Goal: Information Seeking & Learning: Learn about a topic

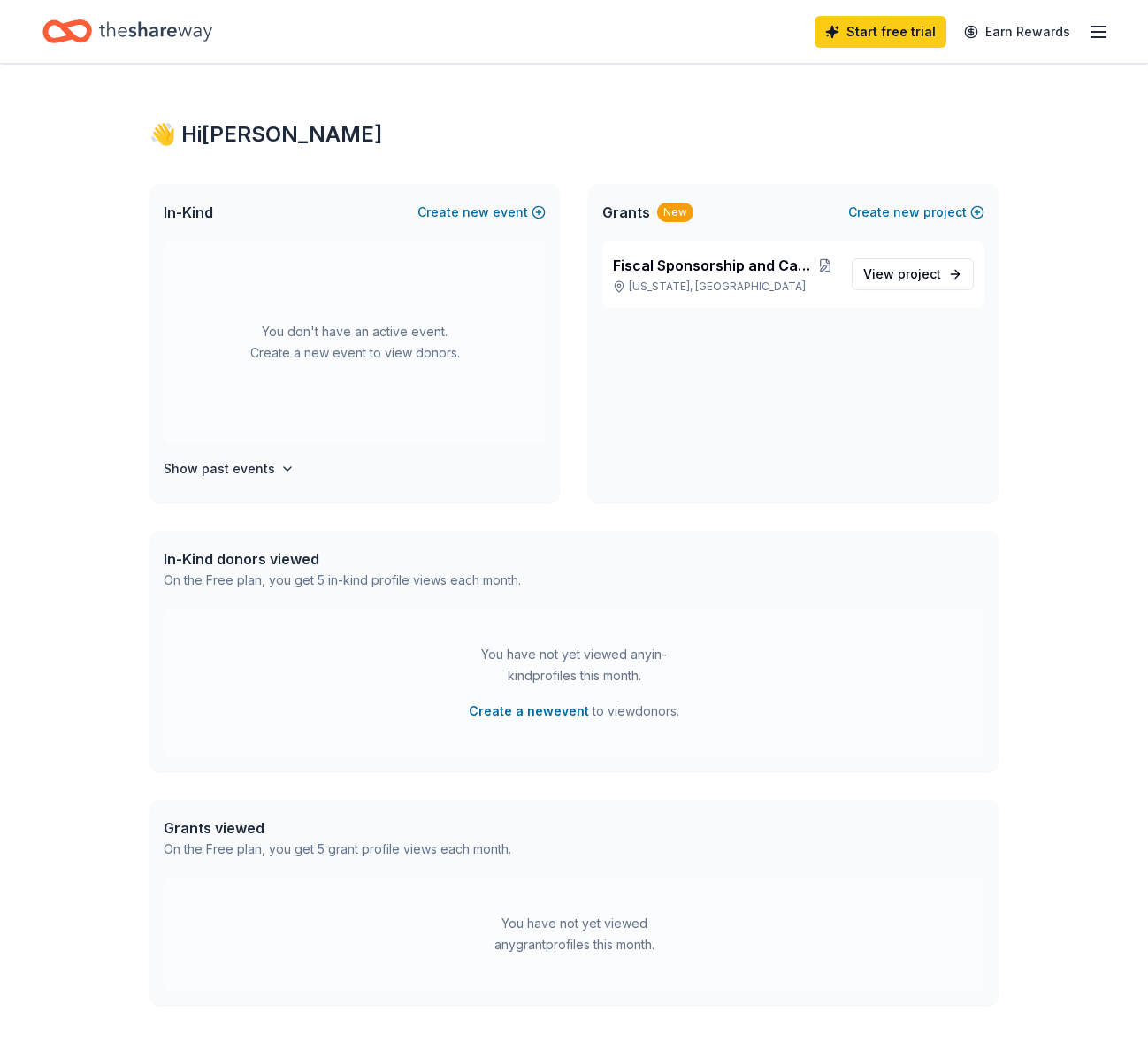
click at [671, 385] on div "Fiscal Sponsorship and Capacity Building New York, NY View project" at bounding box center [793, 371] width 410 height 262
click at [782, 276] on div "Fiscal Sponsorship and Capacity Building New York, NY" at bounding box center [725, 274] width 225 height 39
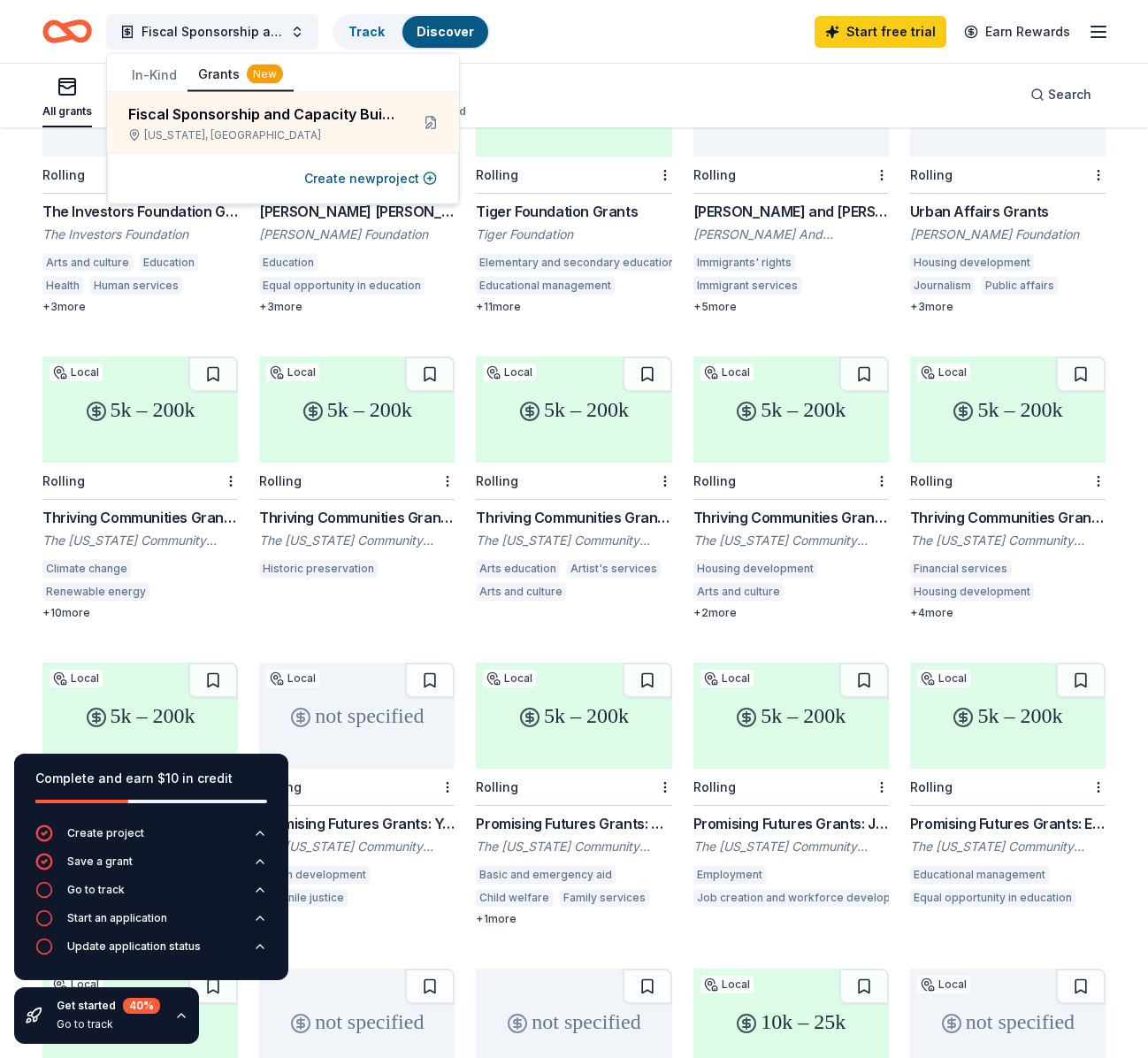
scroll to position [272, 0]
click at [75, 608] on div "+ 10 more" at bounding box center [140, 612] width 195 height 15
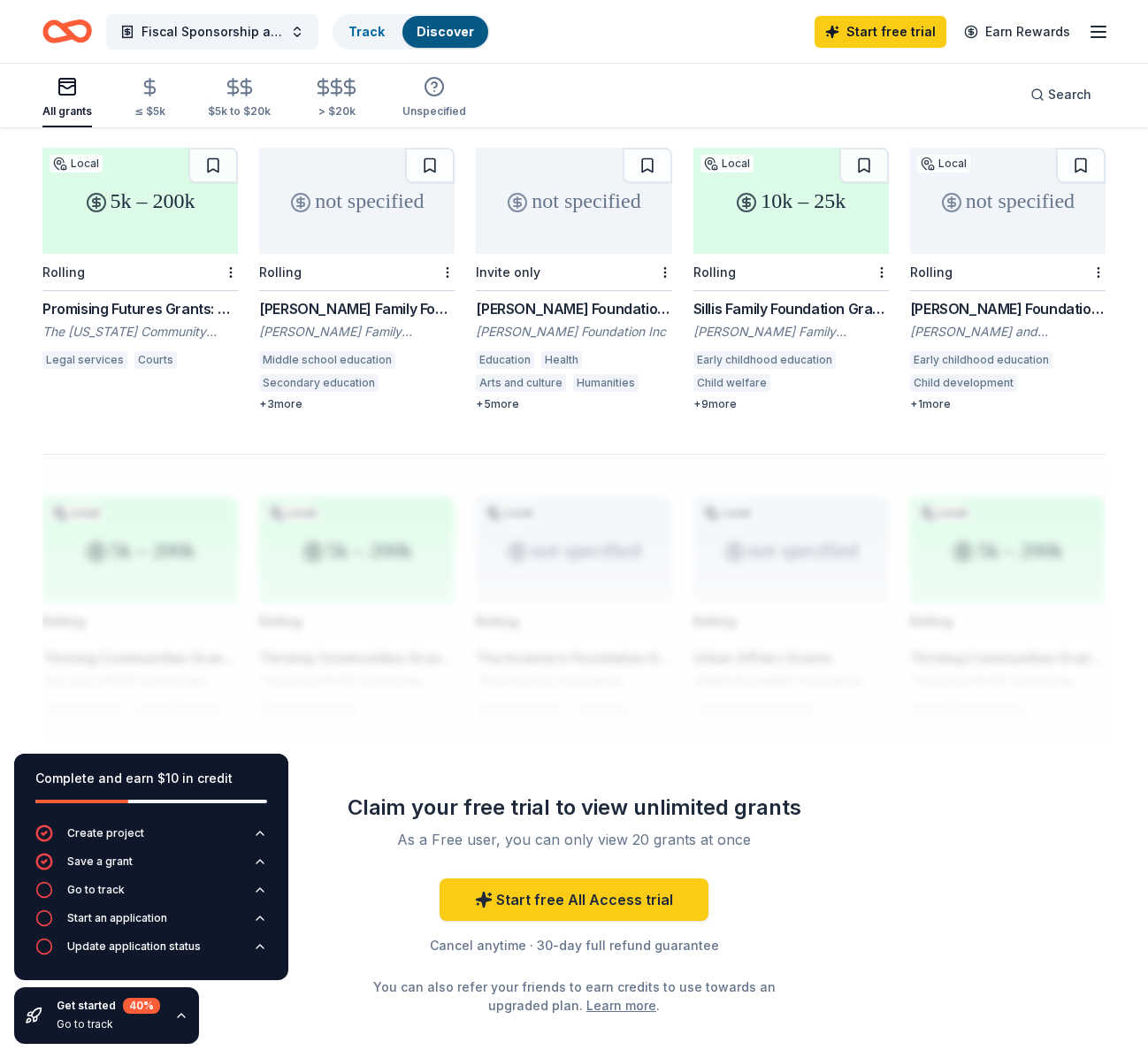
scroll to position [1122, 0]
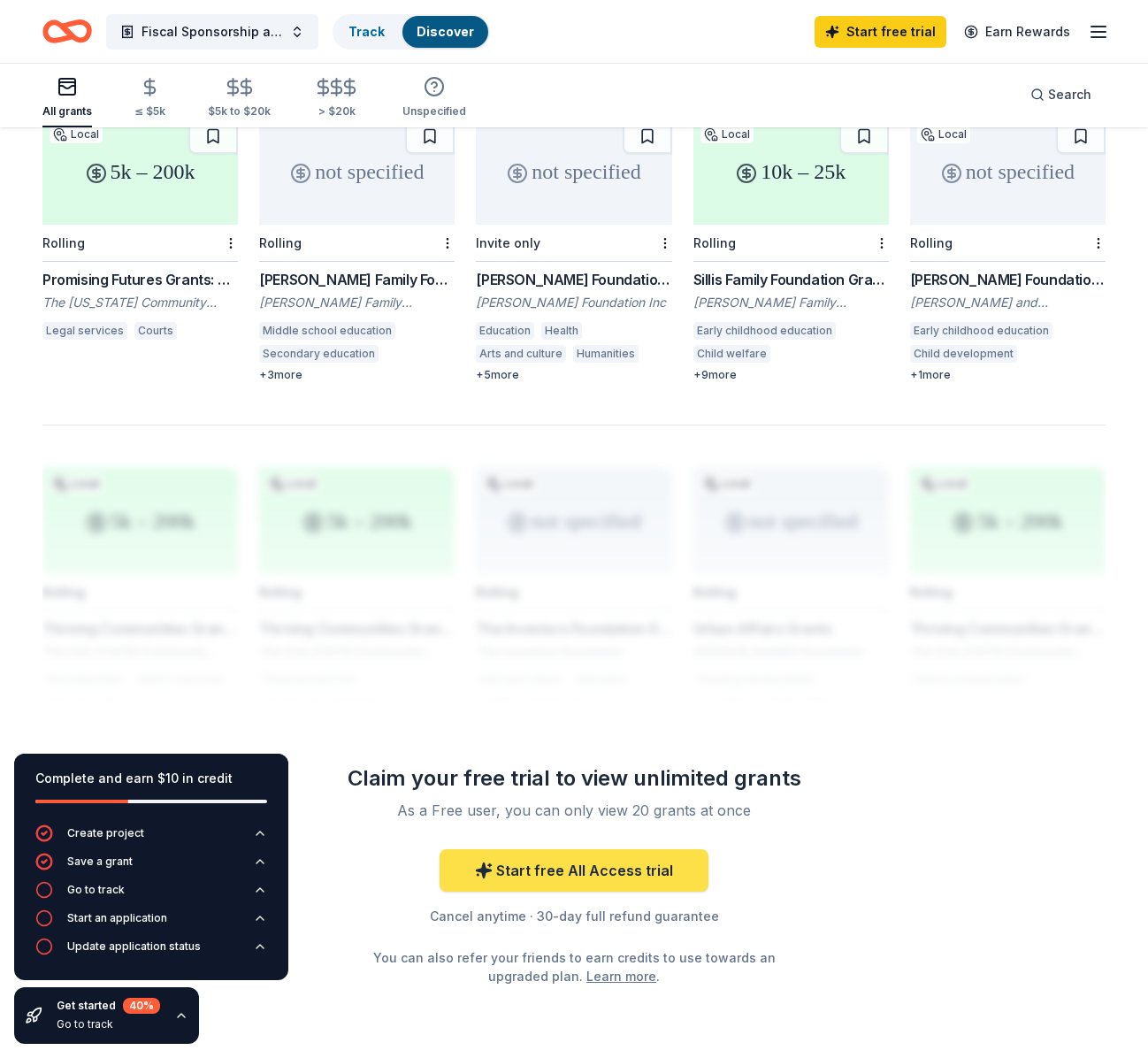
click at [516, 874] on link "Start free All Access trial" at bounding box center [573, 870] width 269 height 43
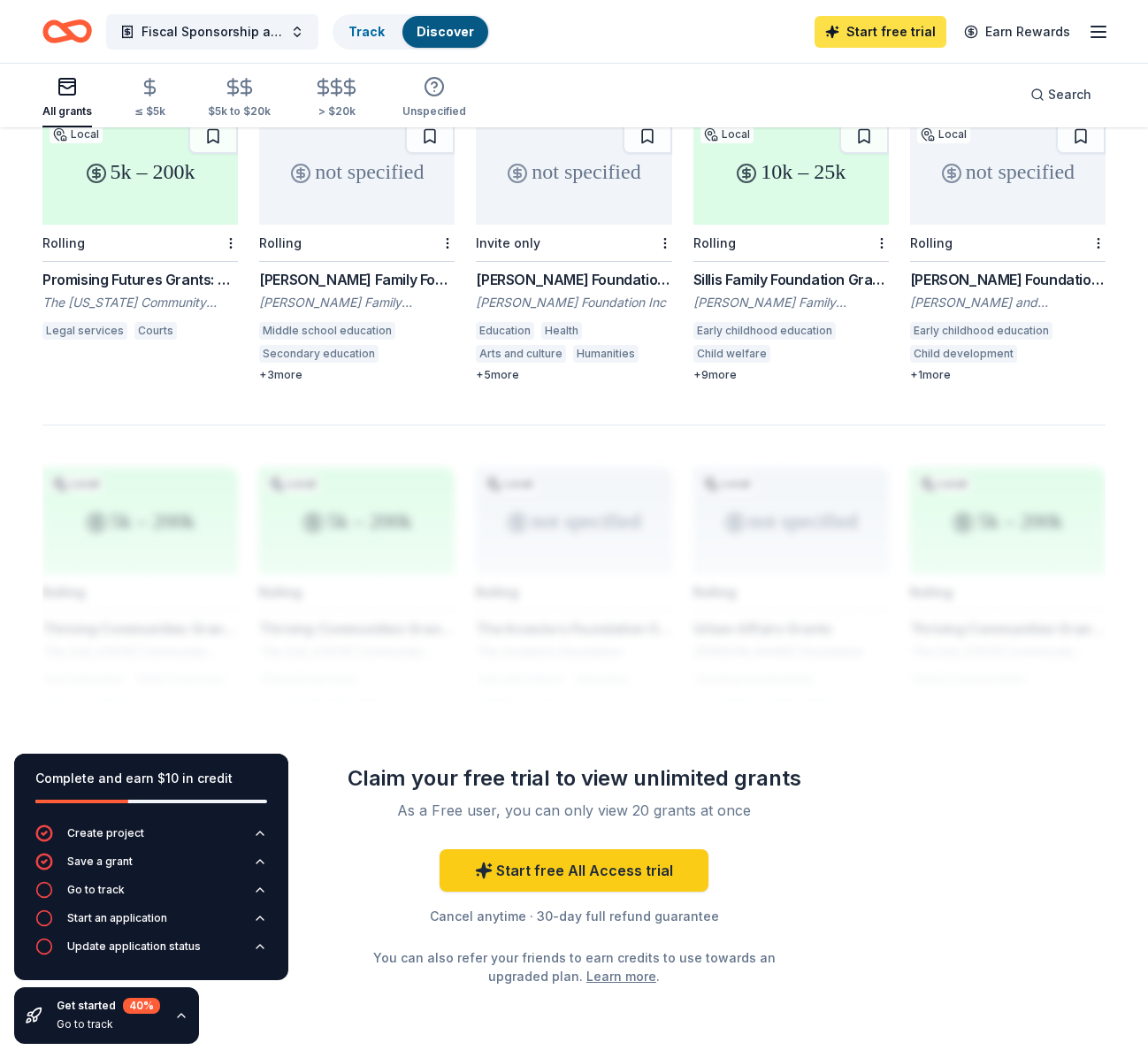
click at [856, 21] on link "Start free trial" at bounding box center [880, 31] width 132 height 32
click at [893, 26] on link "Start free trial" at bounding box center [880, 31] width 132 height 32
click at [39, 892] on icon "button" at bounding box center [44, 889] width 17 height 17
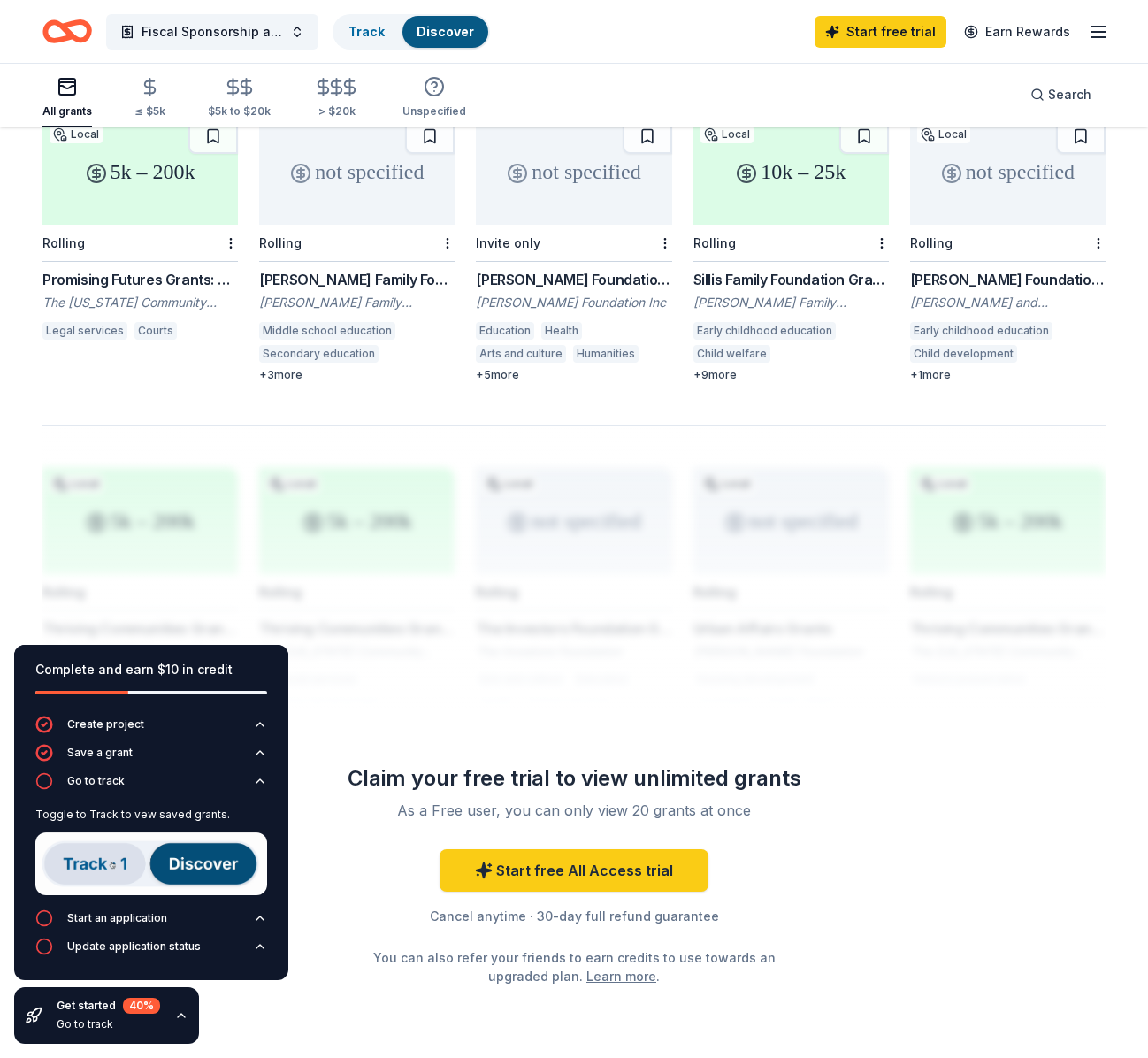
click at [186, 864] on img at bounding box center [151, 863] width 231 height 63
click at [47, 919] on icon "button" at bounding box center [44, 918] width 17 height 17
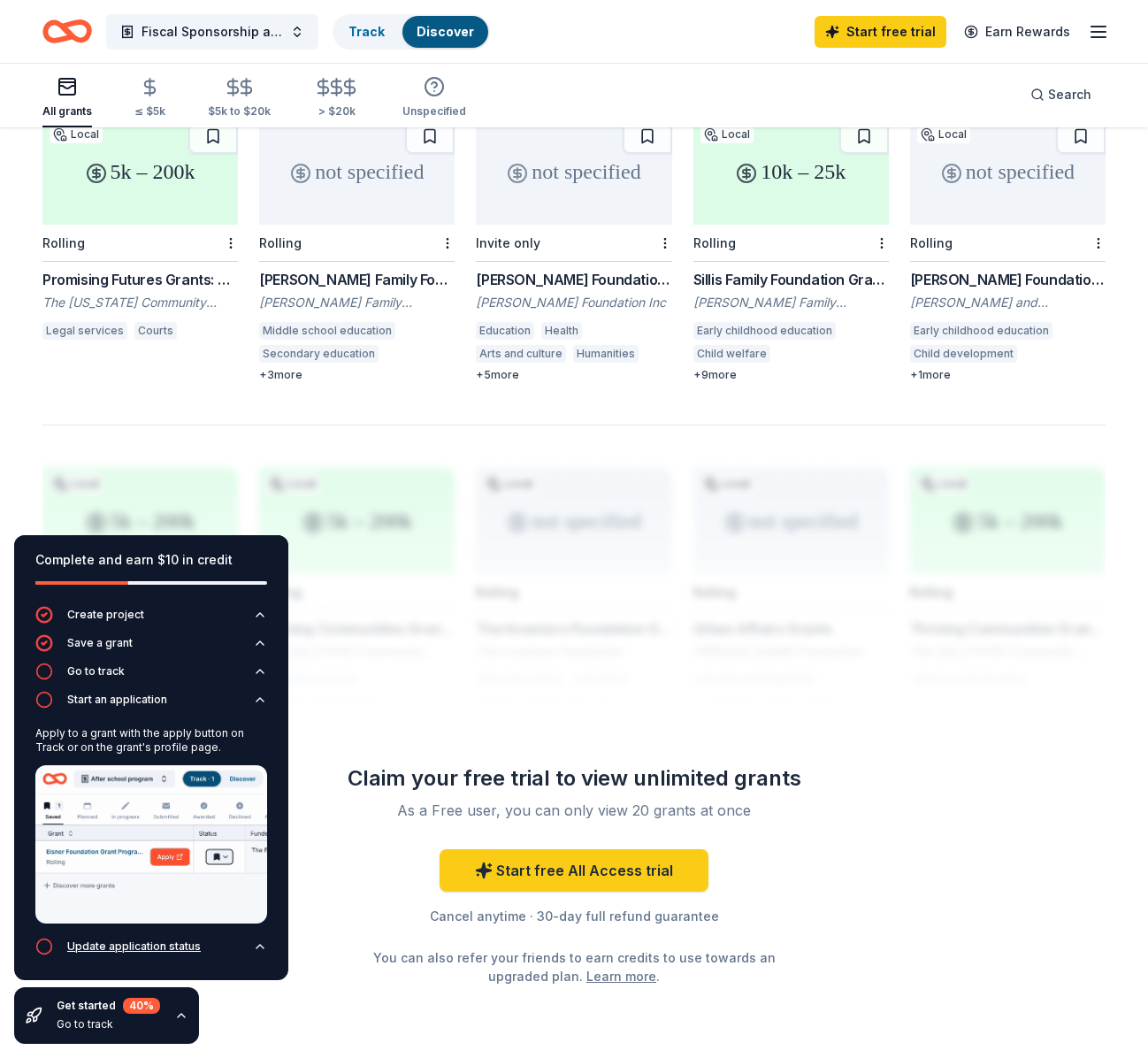
click at [38, 953] on icon "button" at bounding box center [44, 946] width 17 height 17
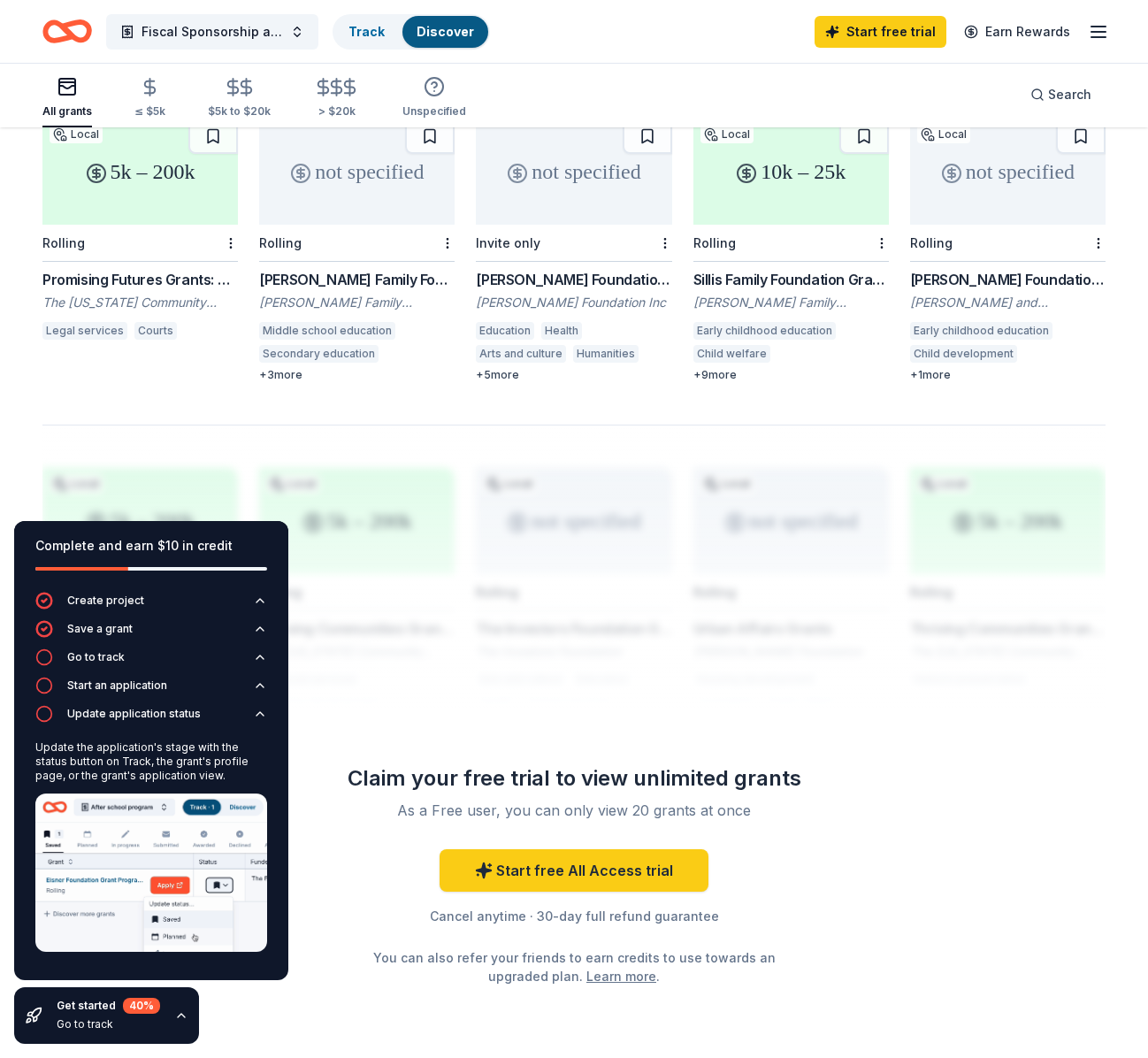
click at [129, 1002] on div "40 %" at bounding box center [141, 1005] width 37 height 15
click at [85, 1023] on div "Go to track" at bounding box center [108, 1024] width 104 height 15
click at [184, 1012] on icon "button" at bounding box center [181, 1015] width 15 height 15
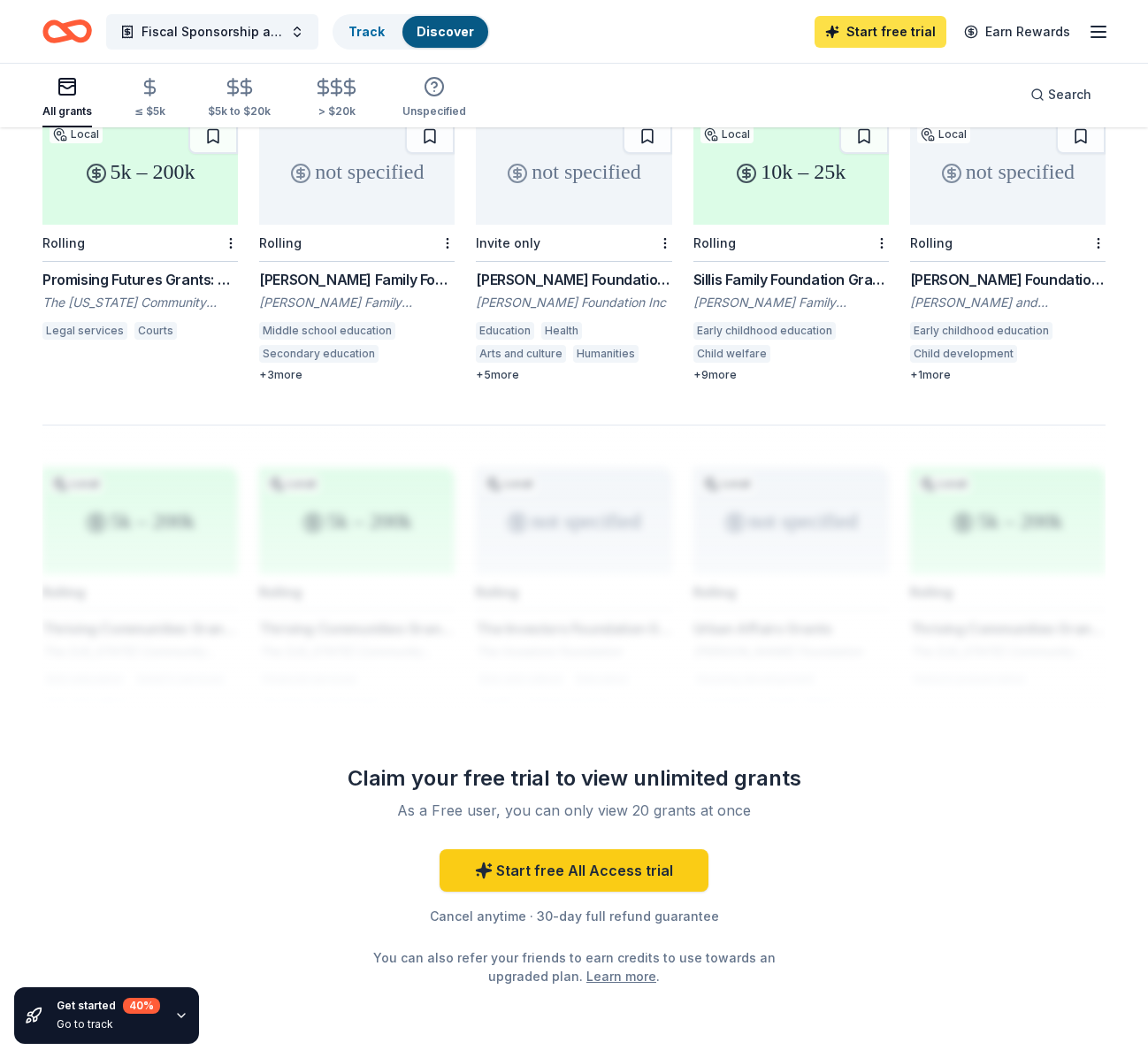
click at [902, 38] on link "Start free trial" at bounding box center [880, 31] width 132 height 32
click at [358, 43] on div "Track" at bounding box center [366, 31] width 65 height 32
click at [374, 24] on link "Track" at bounding box center [366, 31] width 36 height 15
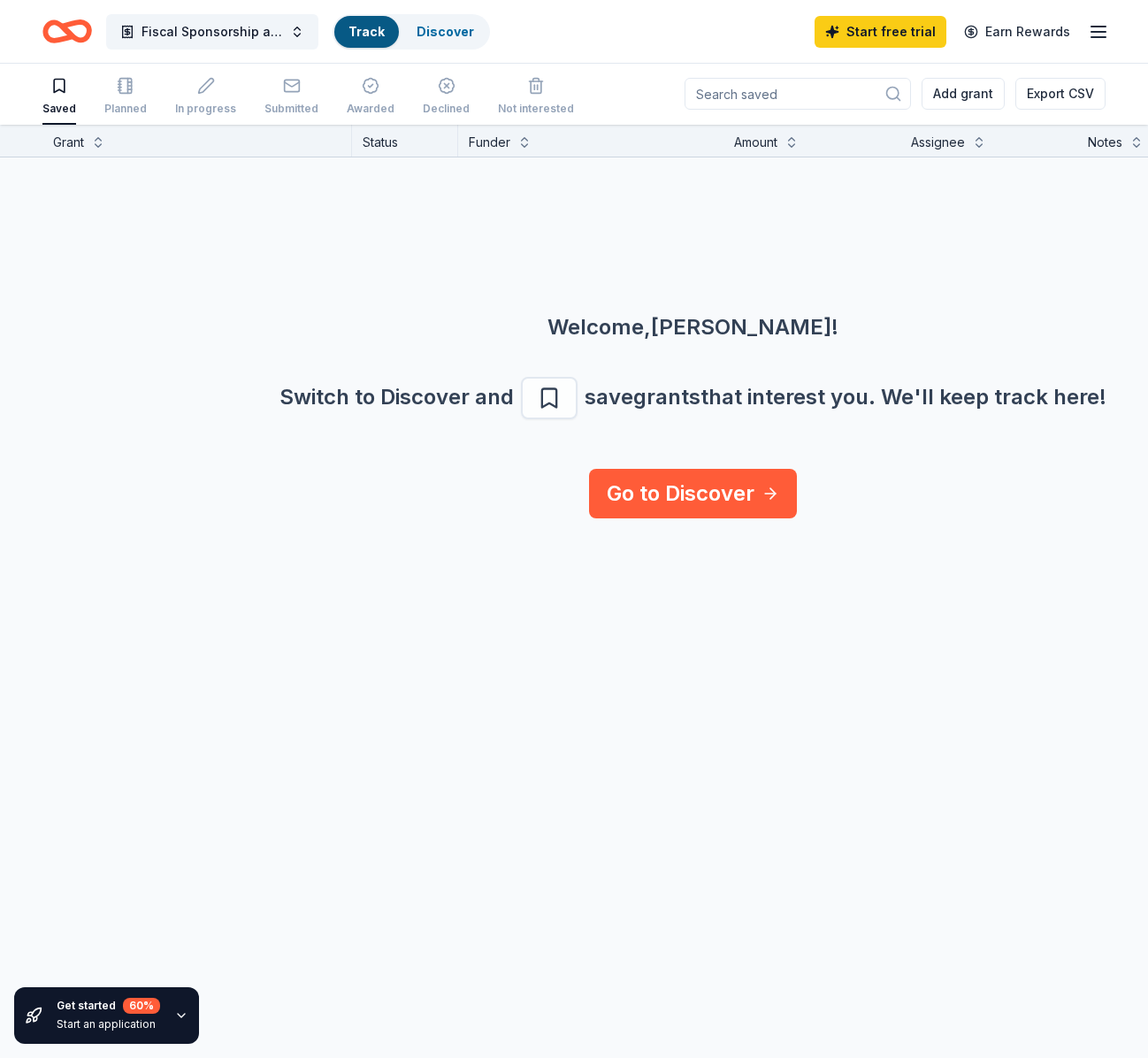
scroll to position [1, 0]
click at [411, 30] on div "Discover" at bounding box center [446, 31] width 86 height 32
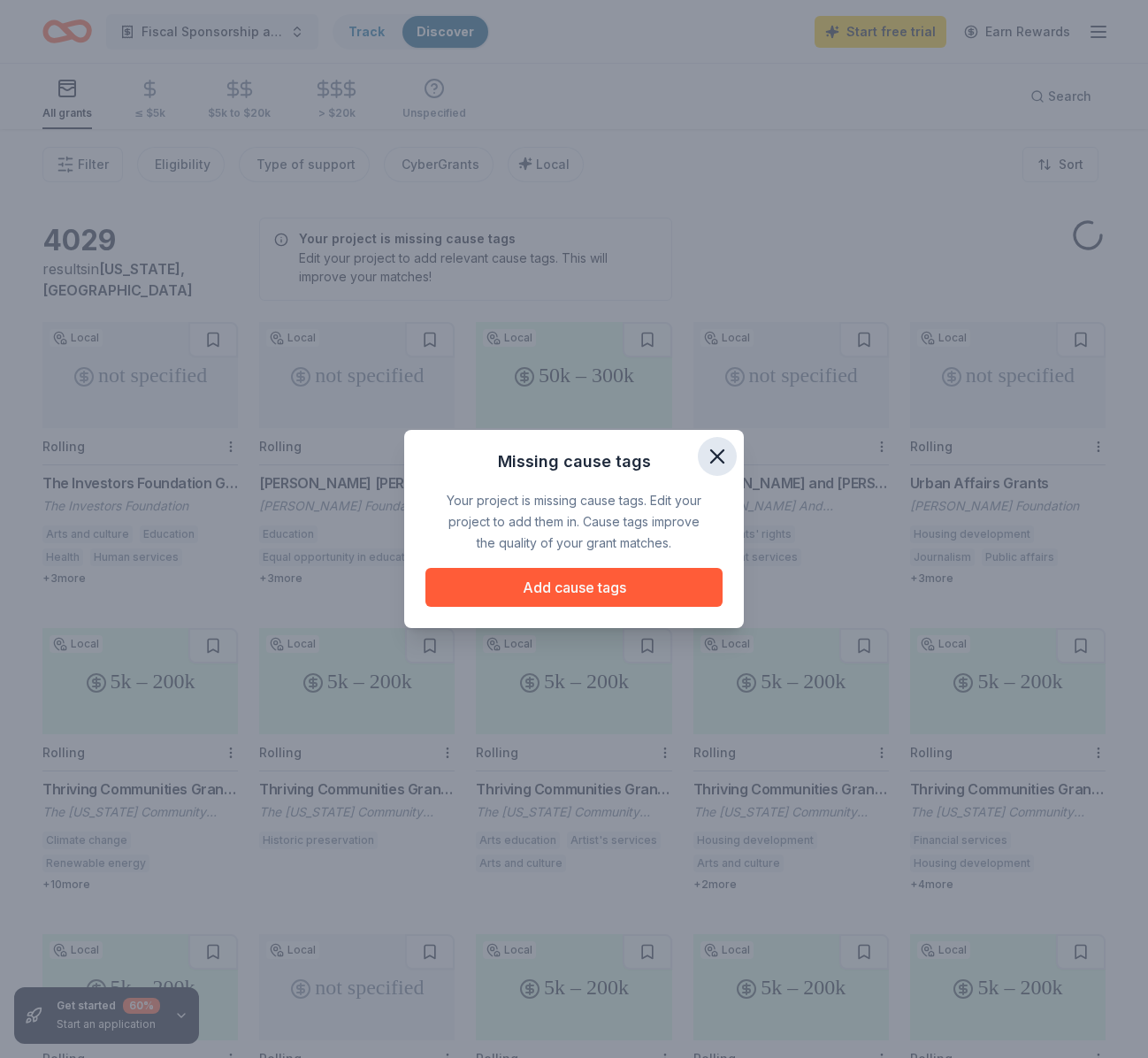
click at [720, 460] on icon "button" at bounding box center [717, 457] width 13 height 13
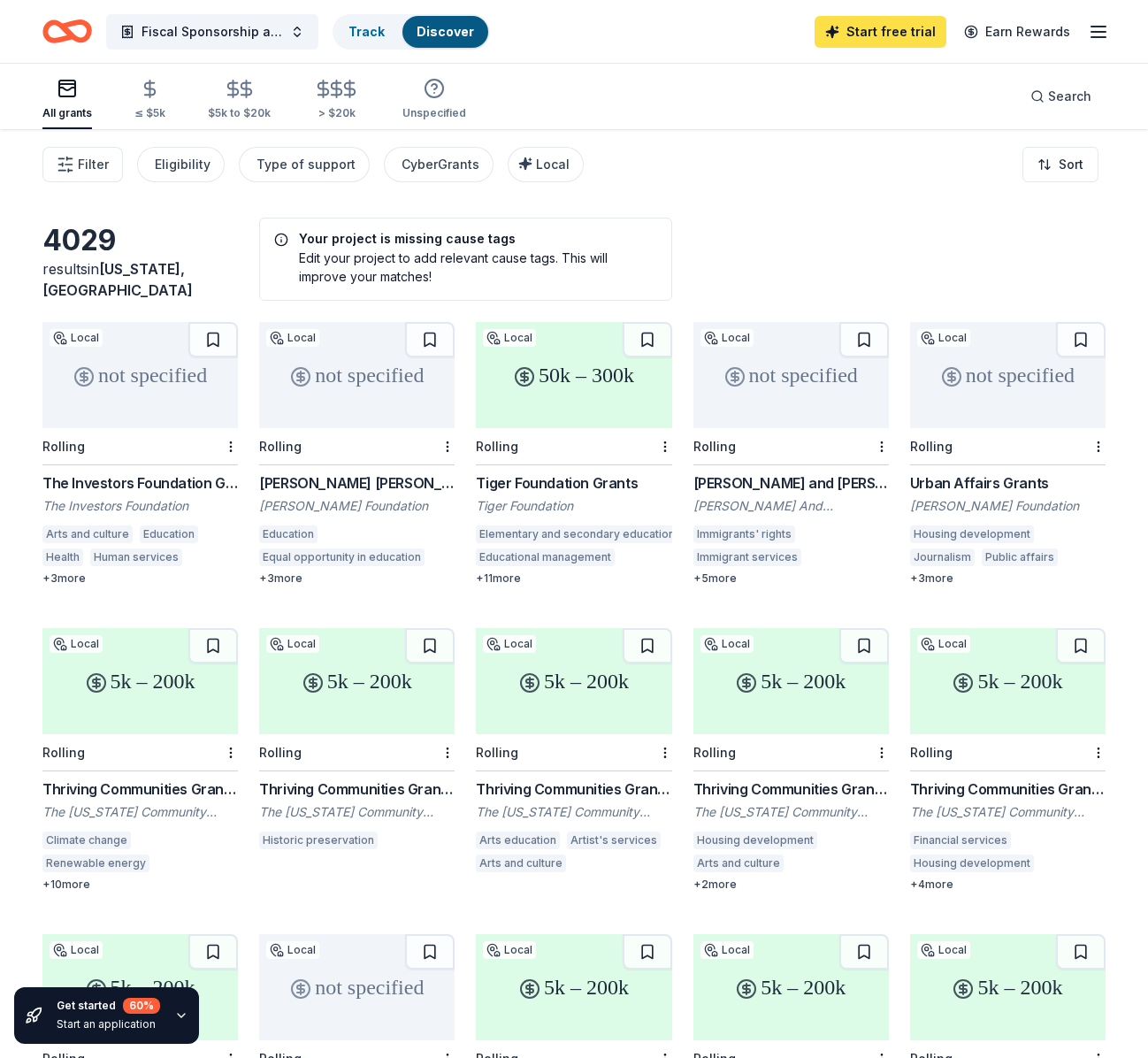
click at [906, 36] on link "Start free trial" at bounding box center [880, 31] width 132 height 32
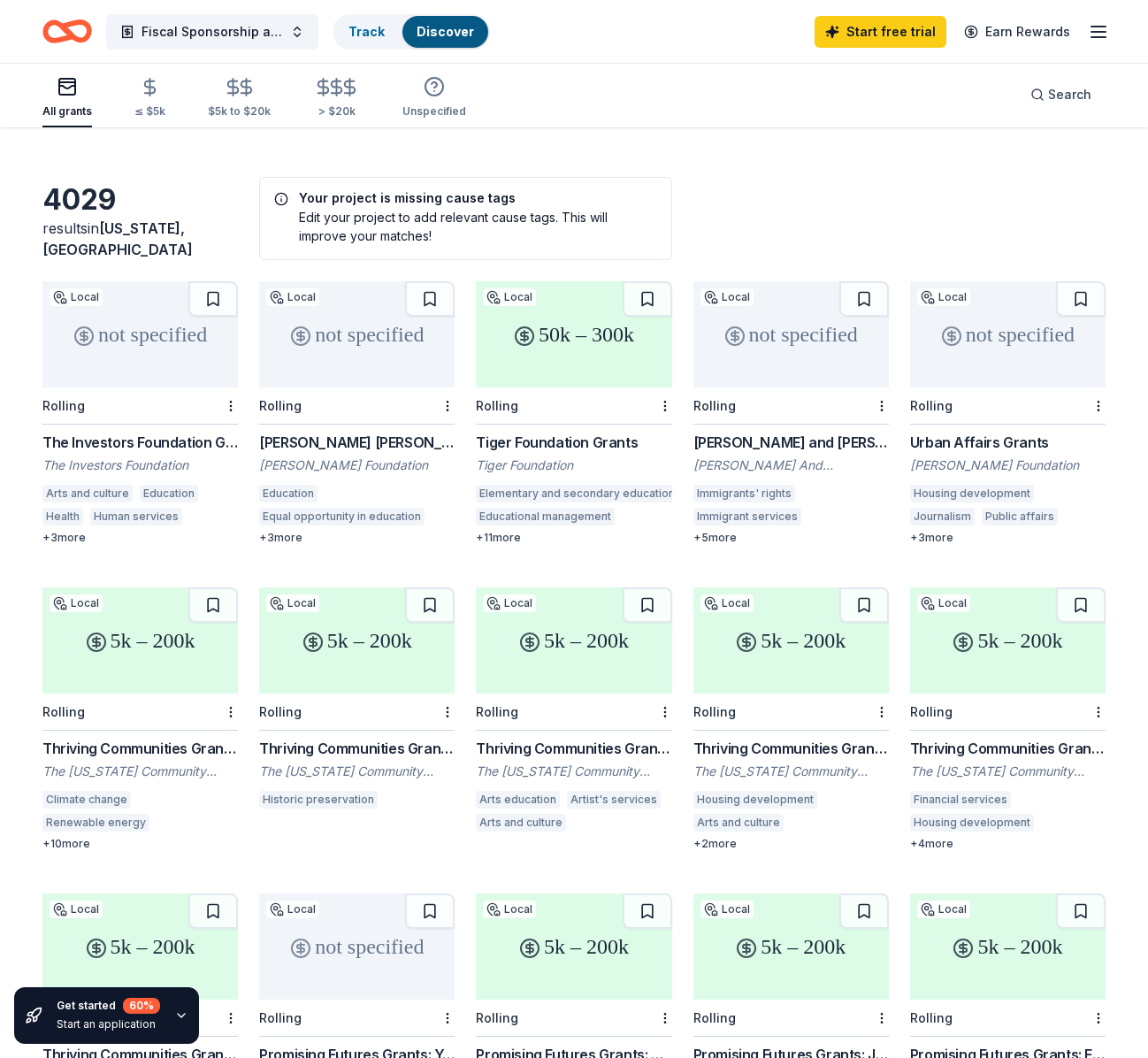
scroll to position [46, 0]
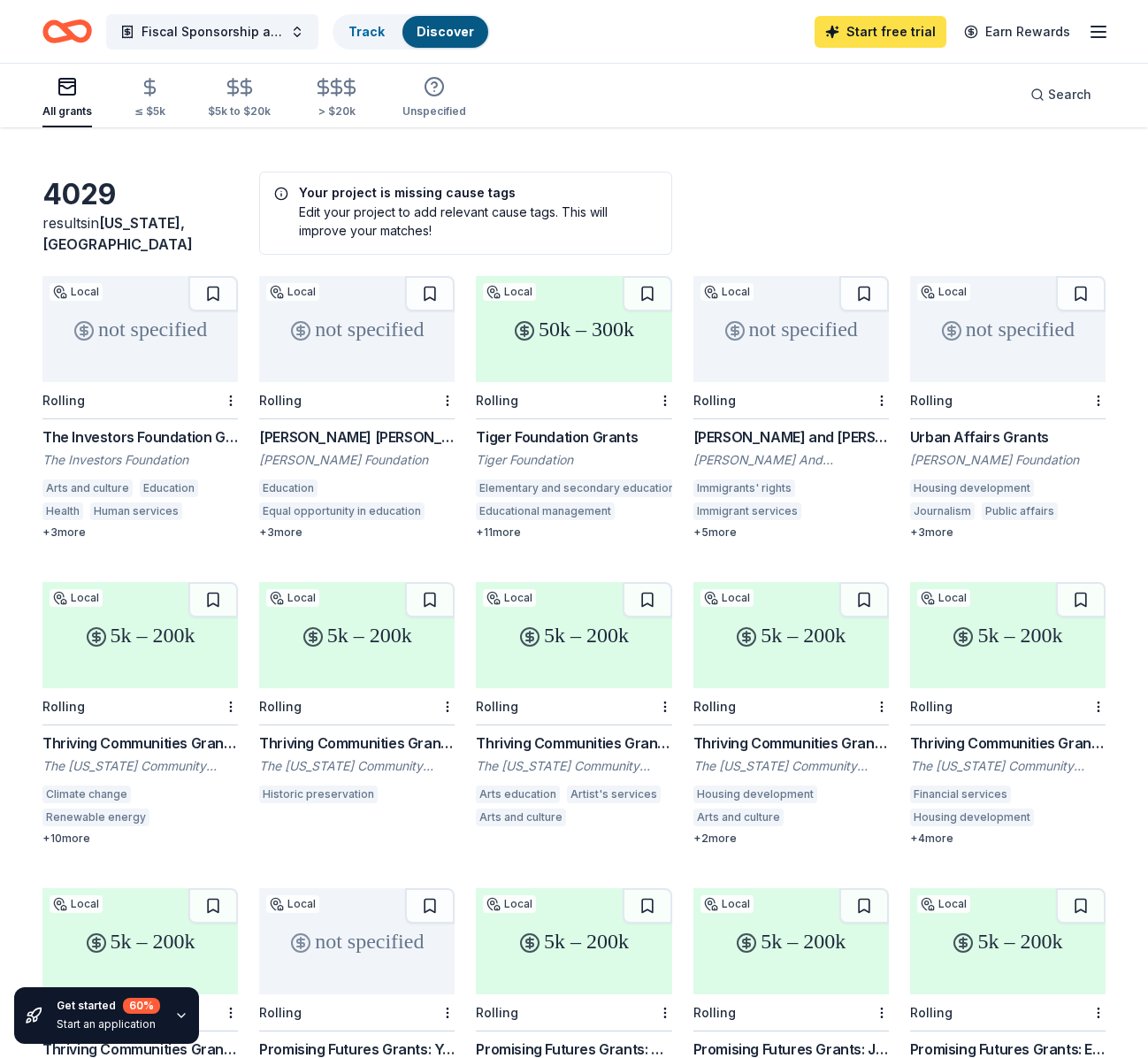
click at [843, 31] on link "Start free trial" at bounding box center [880, 31] width 132 height 32
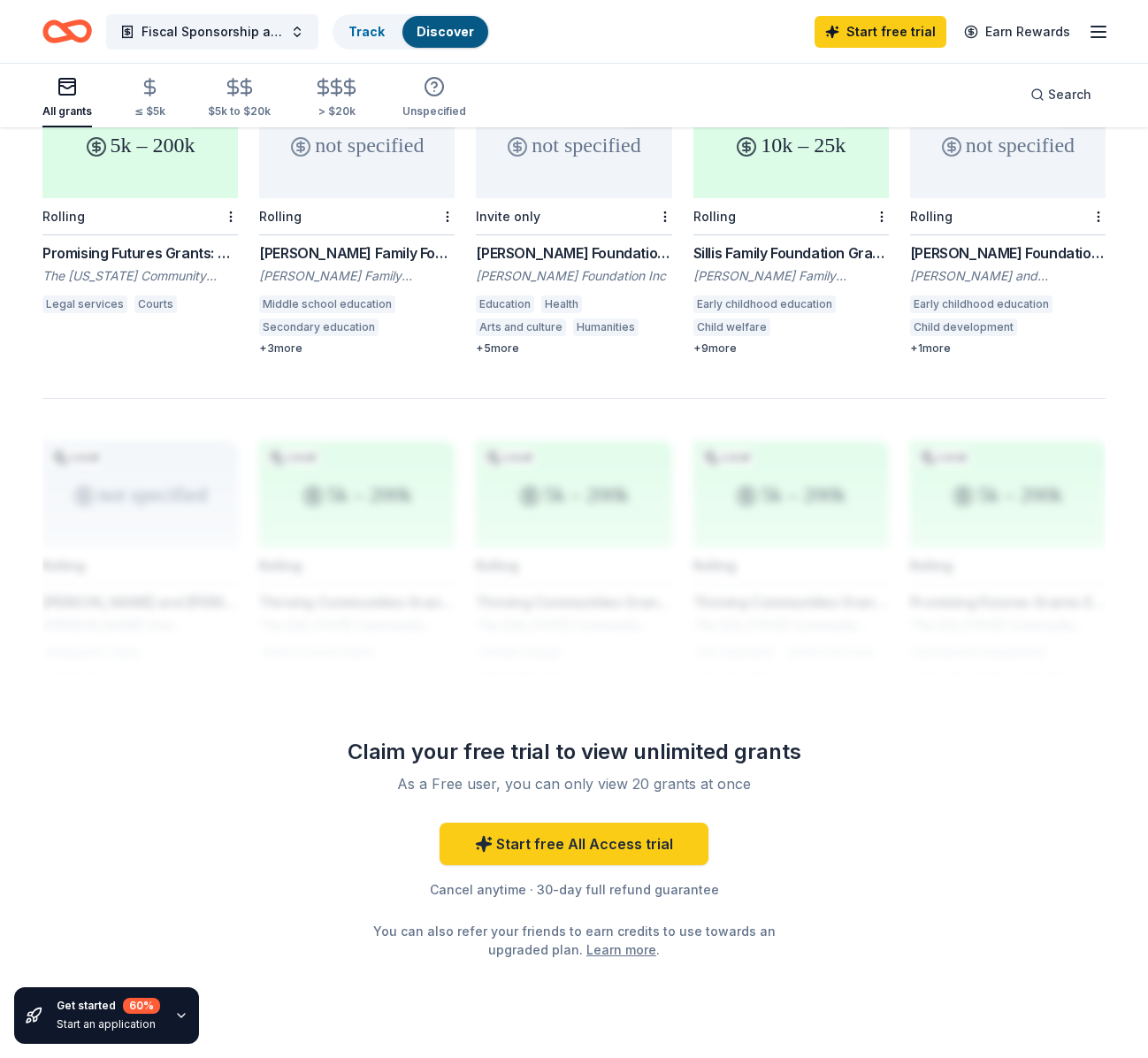
scroll to position [1155, 0]
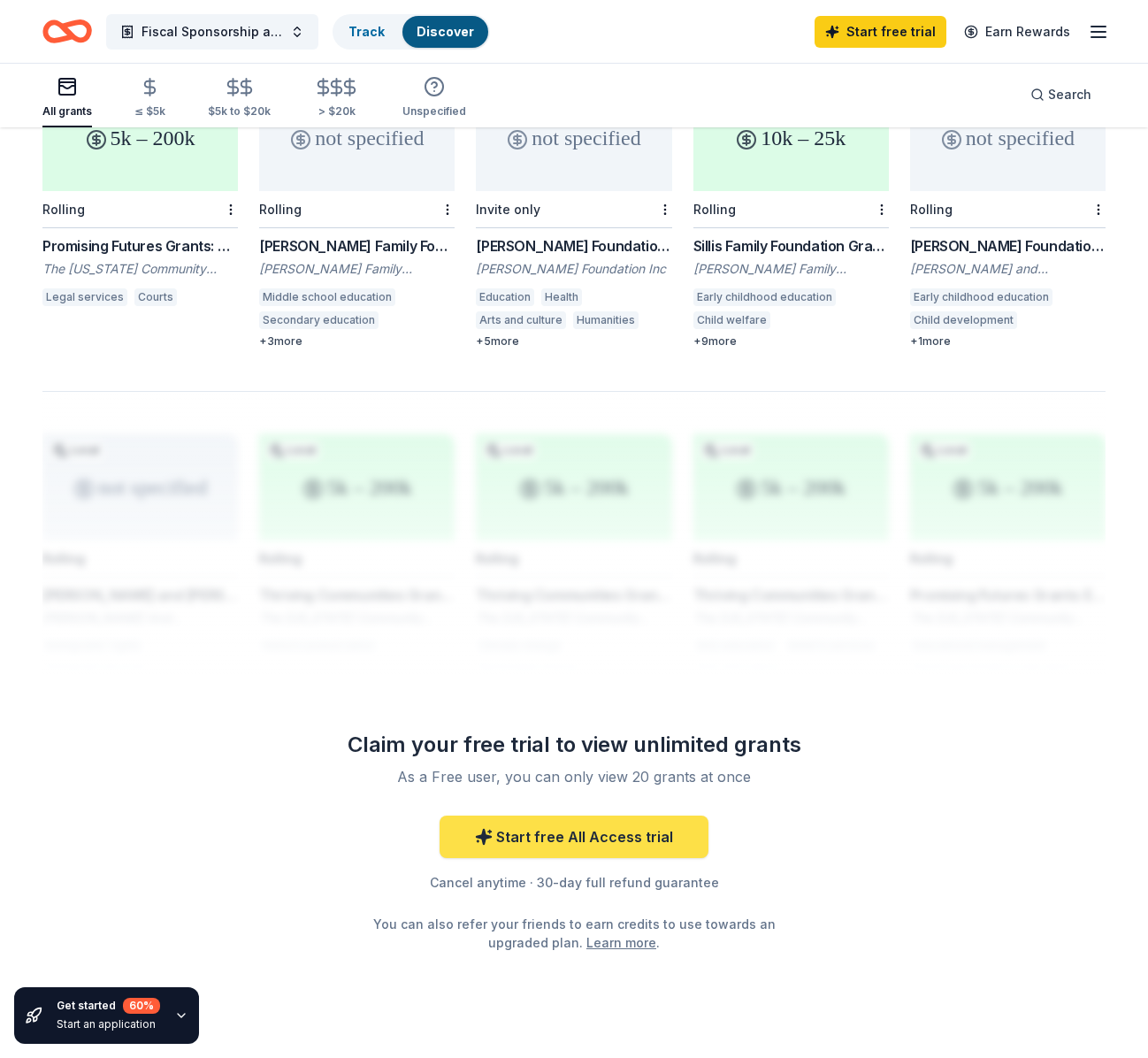
click at [626, 835] on link "Start free All Access trial" at bounding box center [573, 837] width 269 height 43
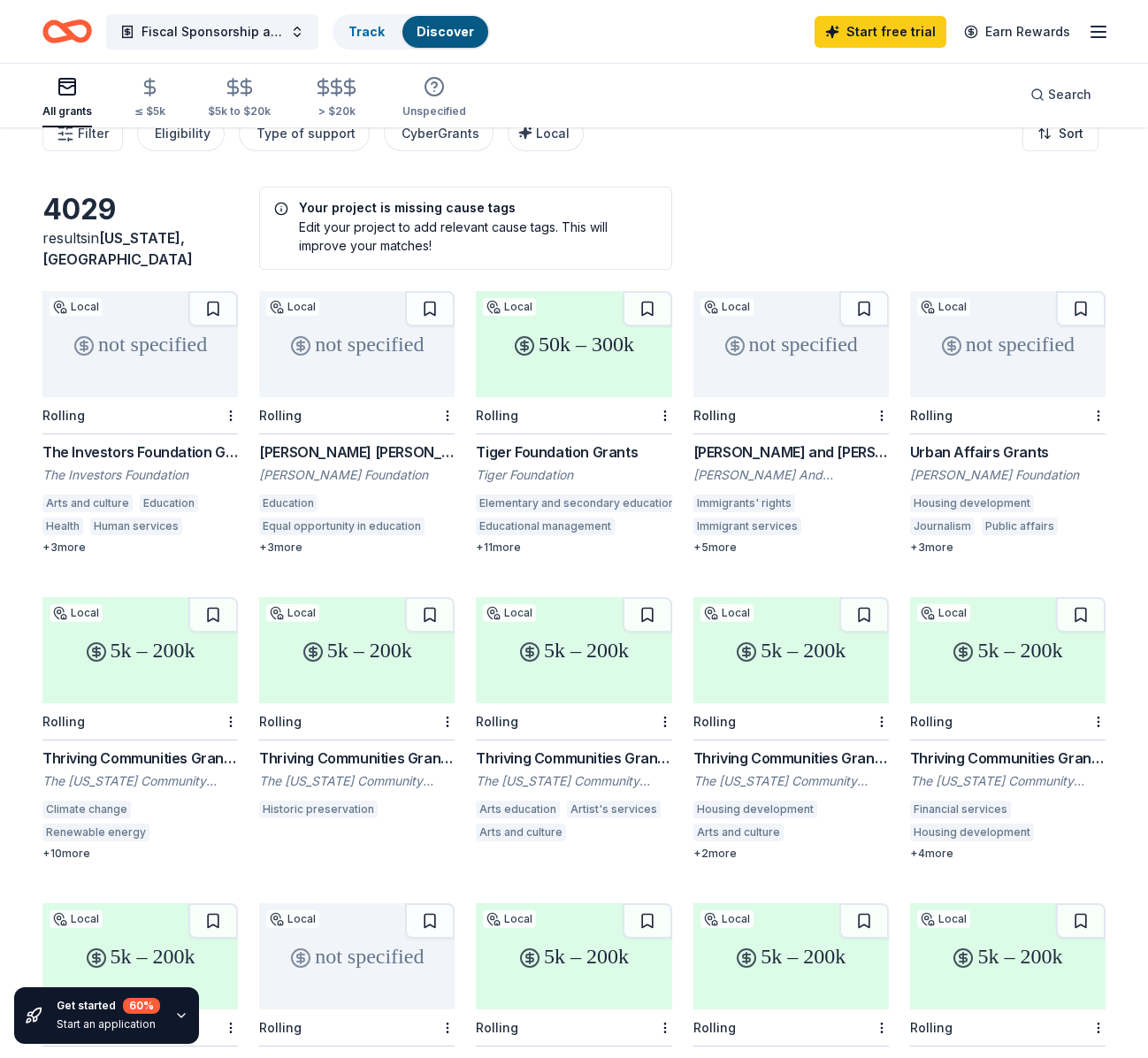
scroll to position [0, 0]
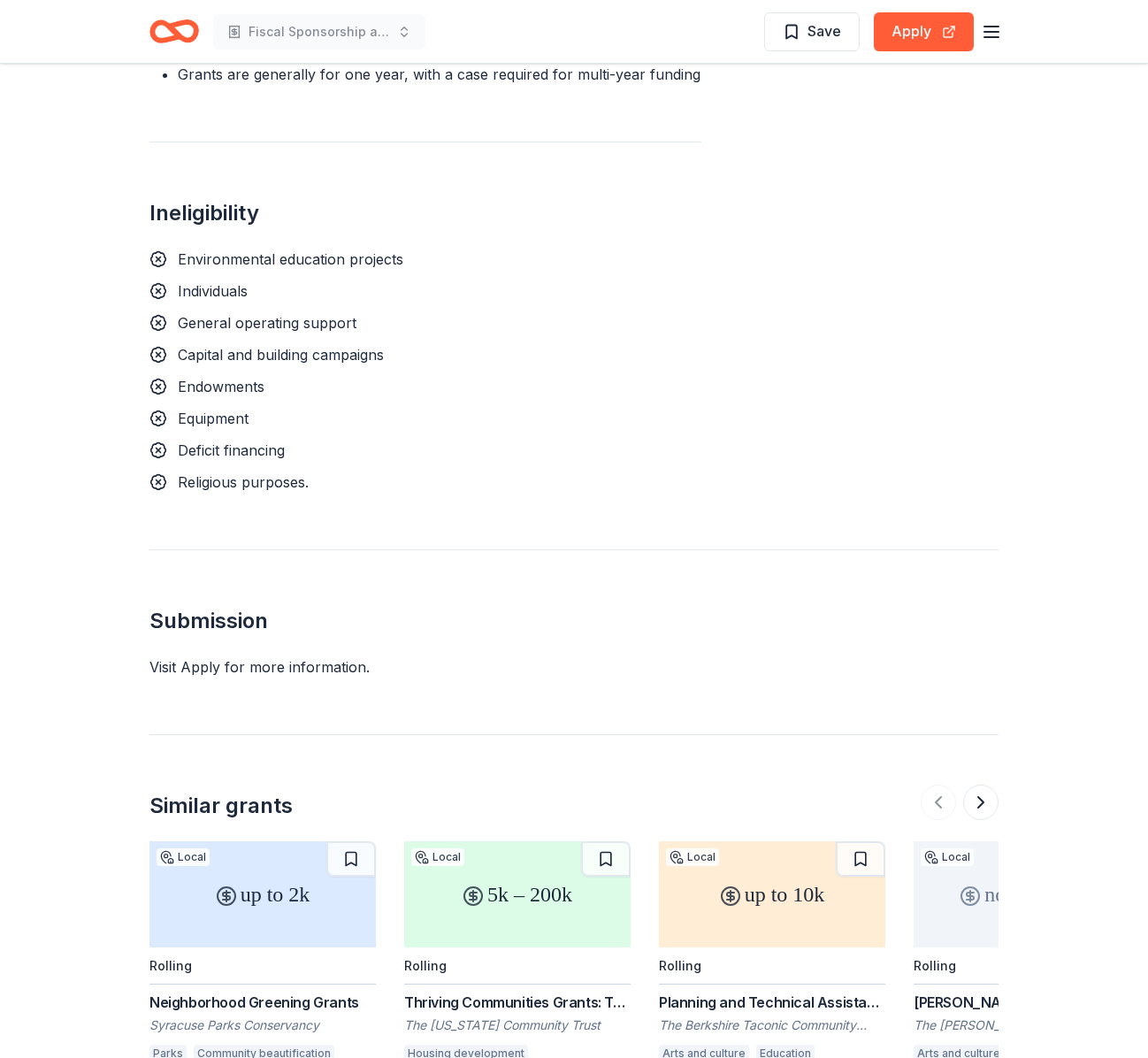
scroll to position [2008, 0]
